Goal: Task Accomplishment & Management: Use online tool/utility

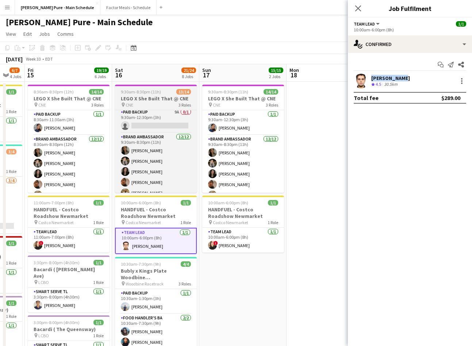
scroll to position [0, 189]
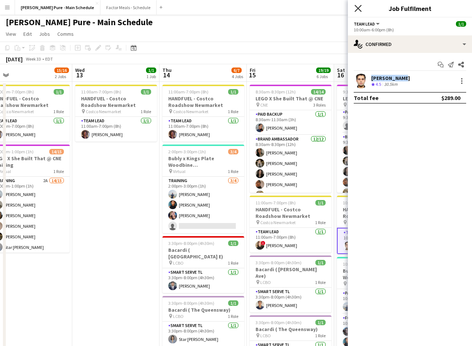
click at [355, 8] on icon "Close pop-in" at bounding box center [358, 8] width 7 height 7
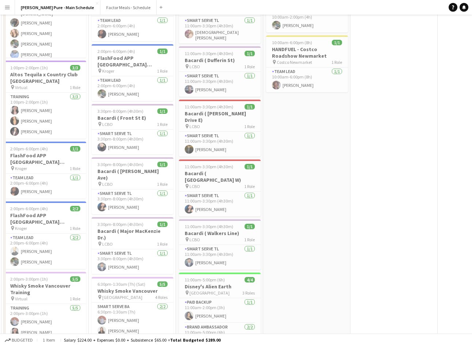
scroll to position [0, 0]
